Goal: Find specific page/section: Find specific page/section

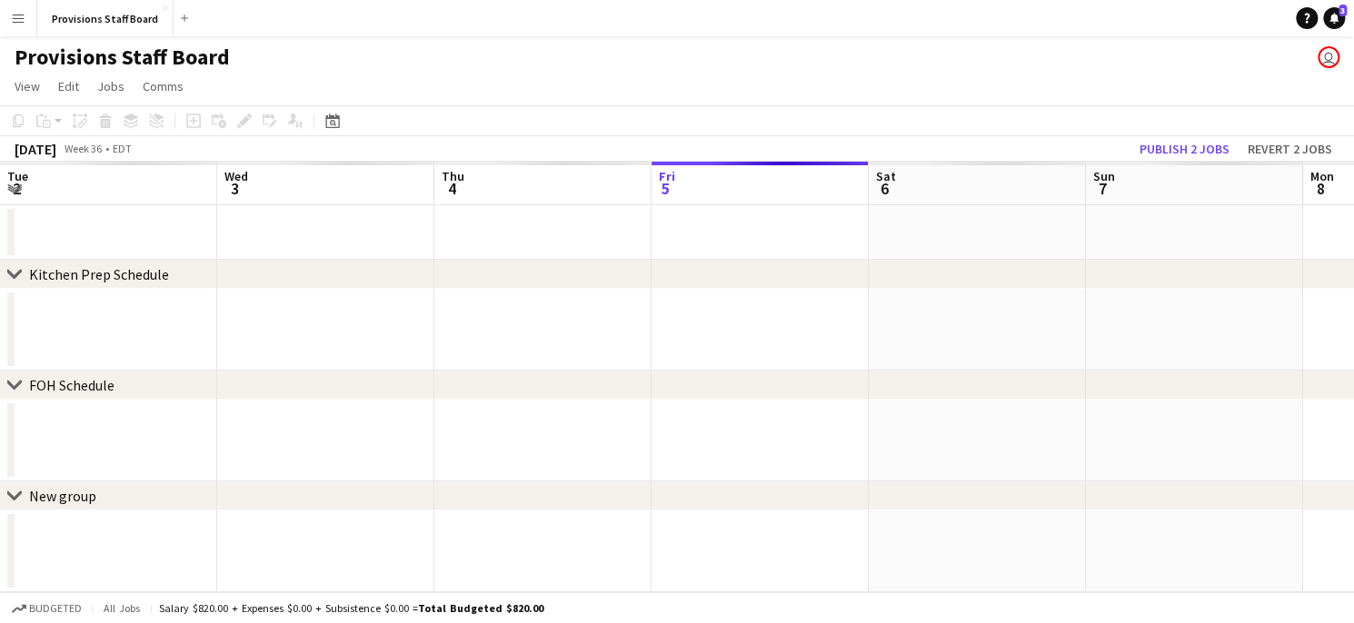
scroll to position [0, 434]
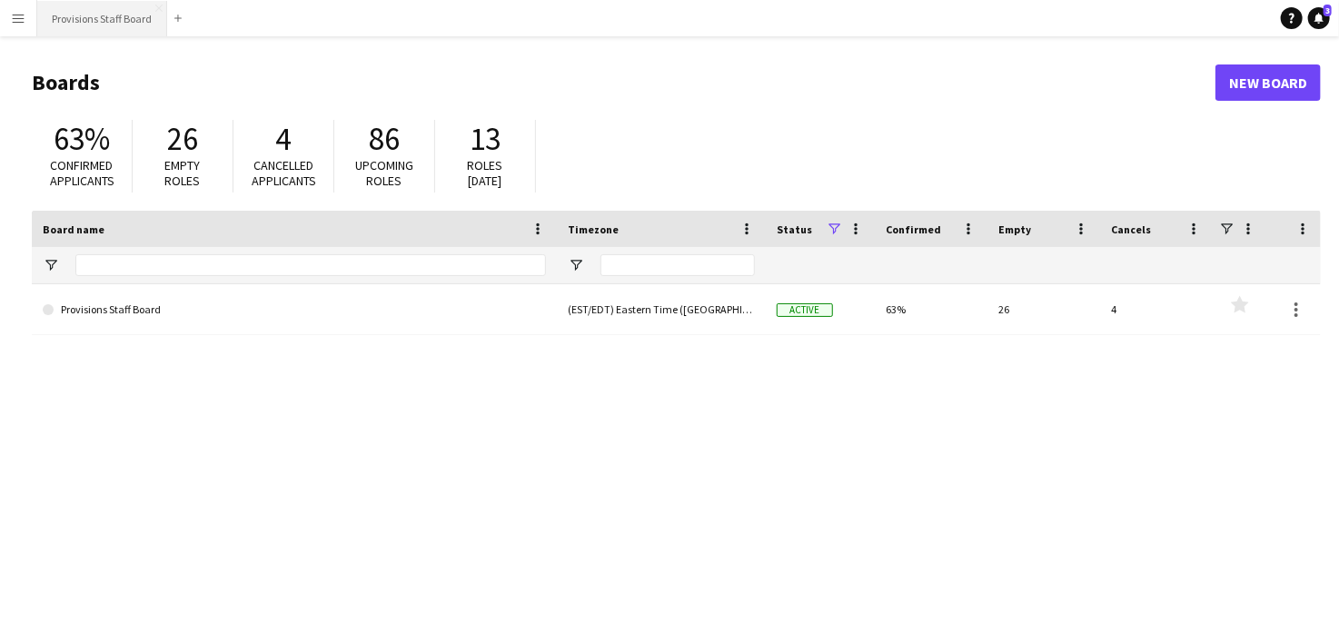
click at [105, 7] on button "Provisions Staff Board Close" at bounding box center [102, 18] width 130 height 35
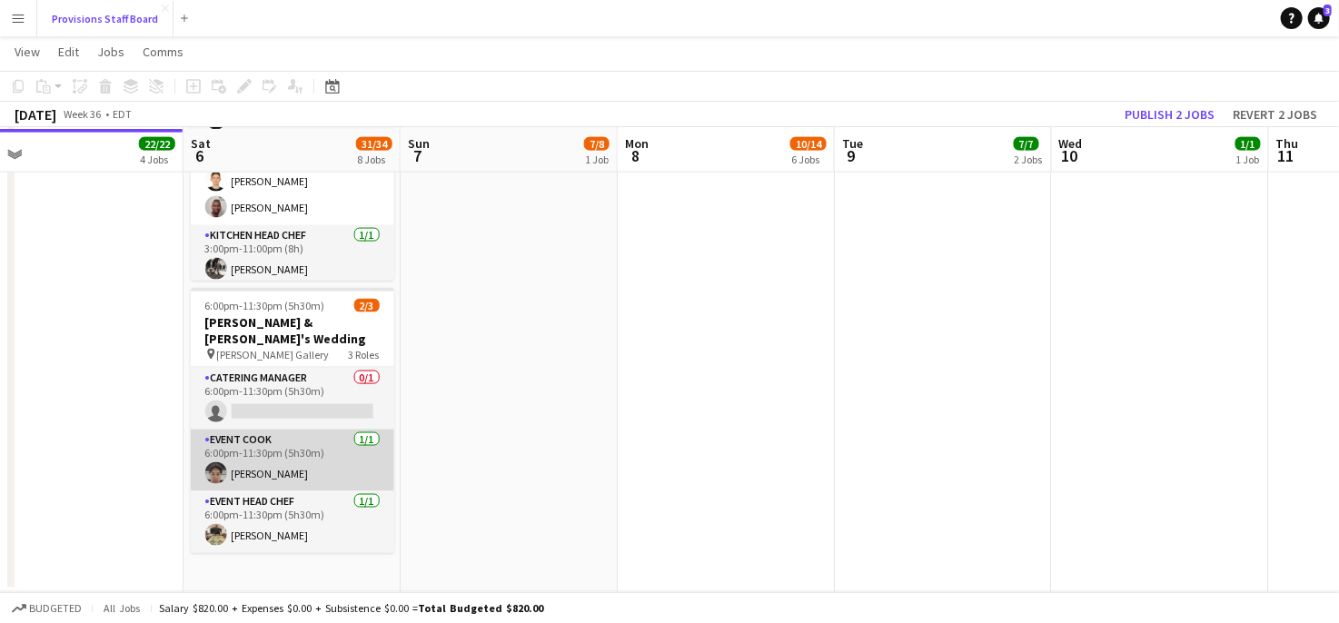
scroll to position [1205, 0]
